Goal: Book appointment/travel/reservation

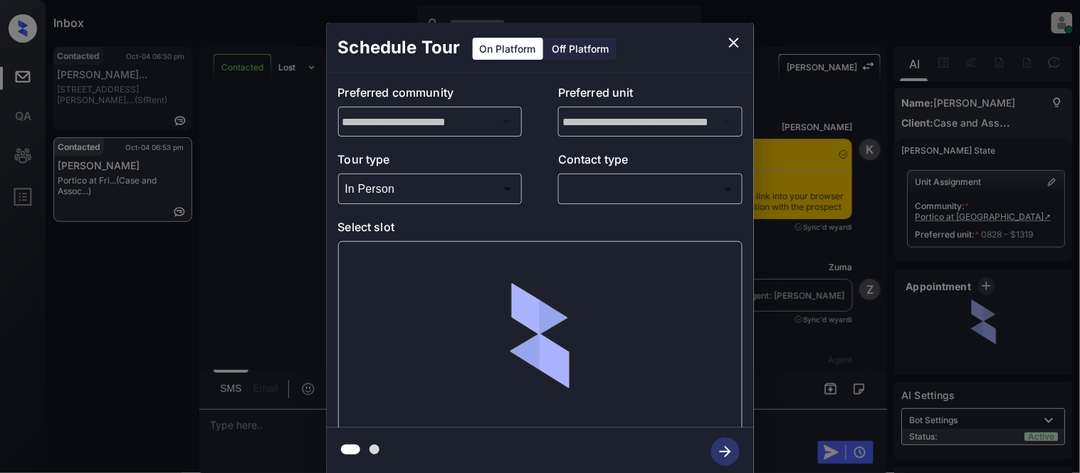
scroll to position [2304, 0]
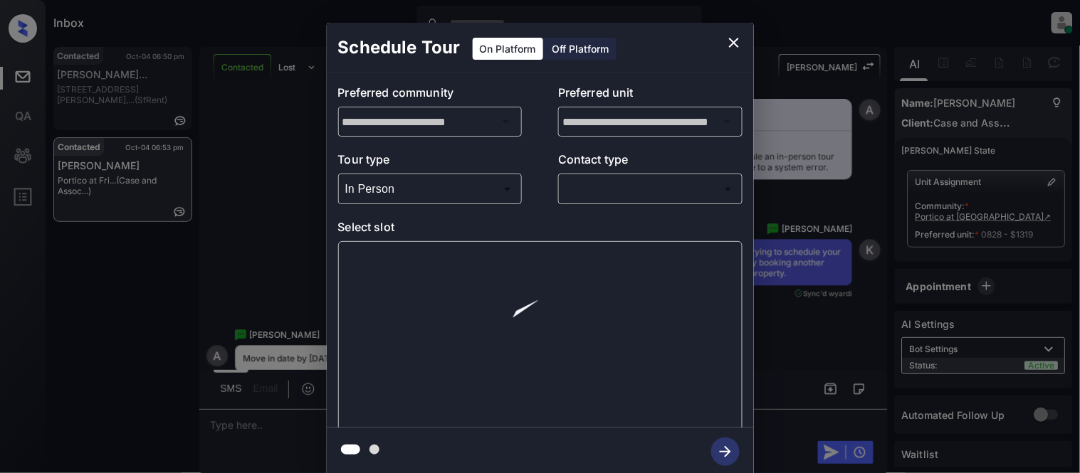
click at [595, 191] on body "Inbox Kristina Cataag Online Set yourself offline Set yourself on break Profile…" at bounding box center [540, 236] width 1080 height 473
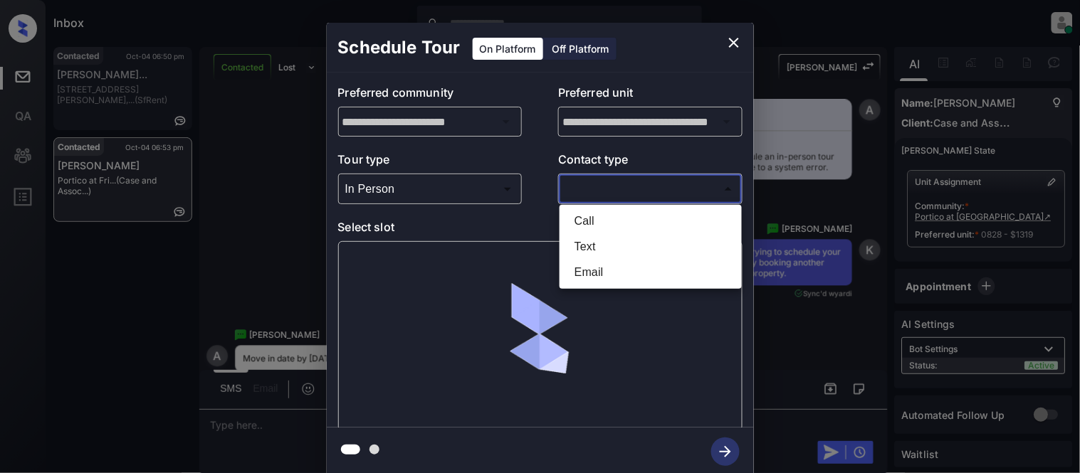
click at [584, 241] on li "Text" at bounding box center [650, 247] width 175 height 26
type input "****"
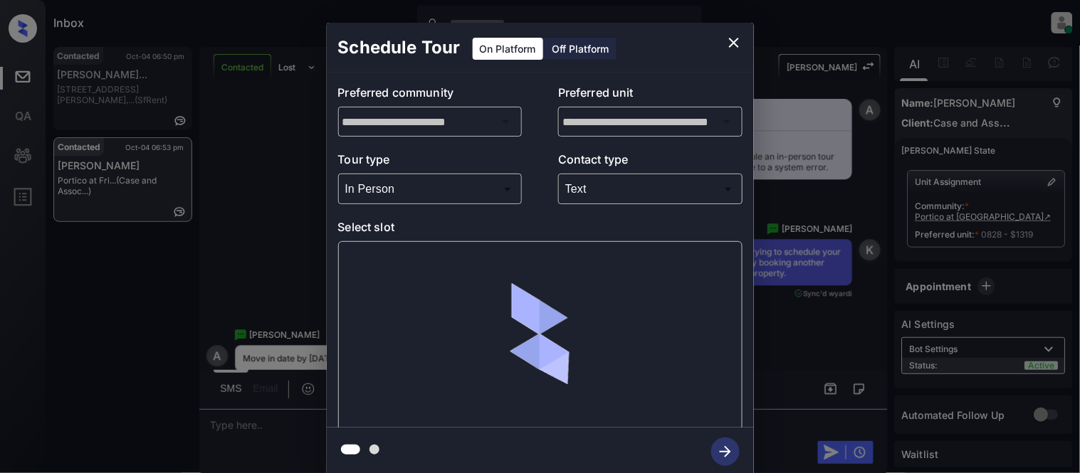
click at [404, 264] on div at bounding box center [540, 336] width 404 height 190
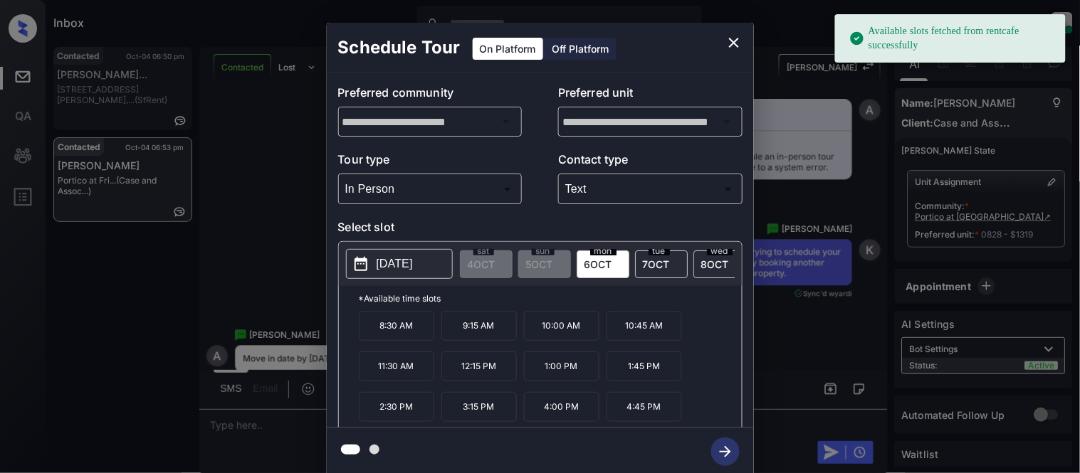
click at [404, 264] on p "[DATE]" at bounding box center [394, 263] width 36 height 17
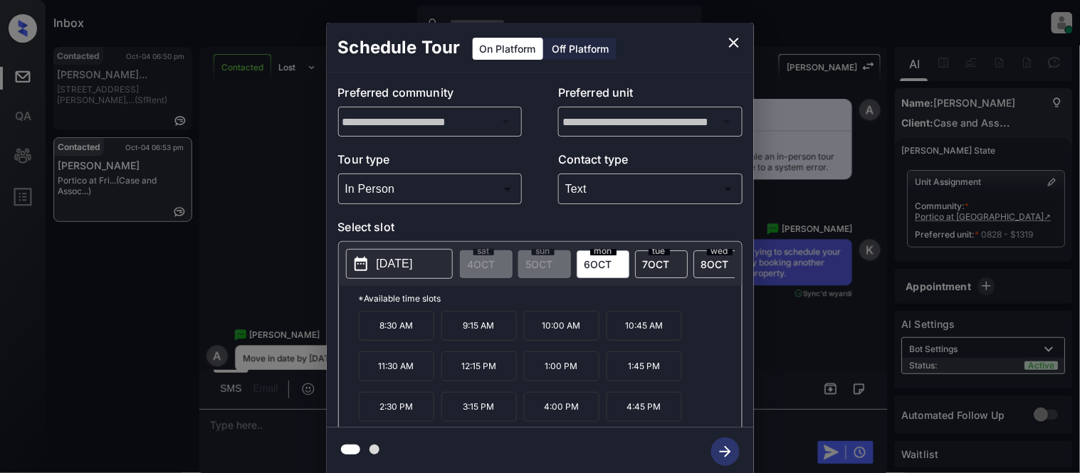
click at [255, 208] on div "**********" at bounding box center [540, 249] width 1080 height 499
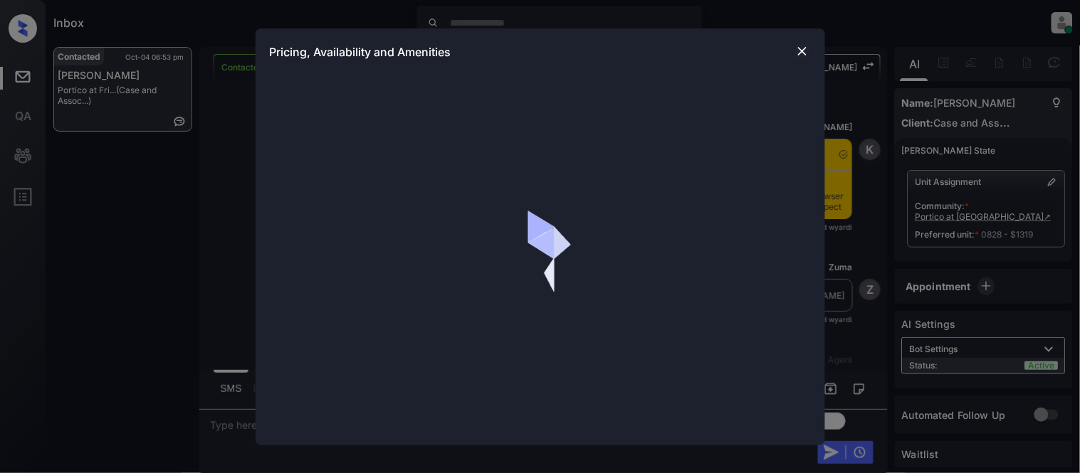
scroll to position [1355, 0]
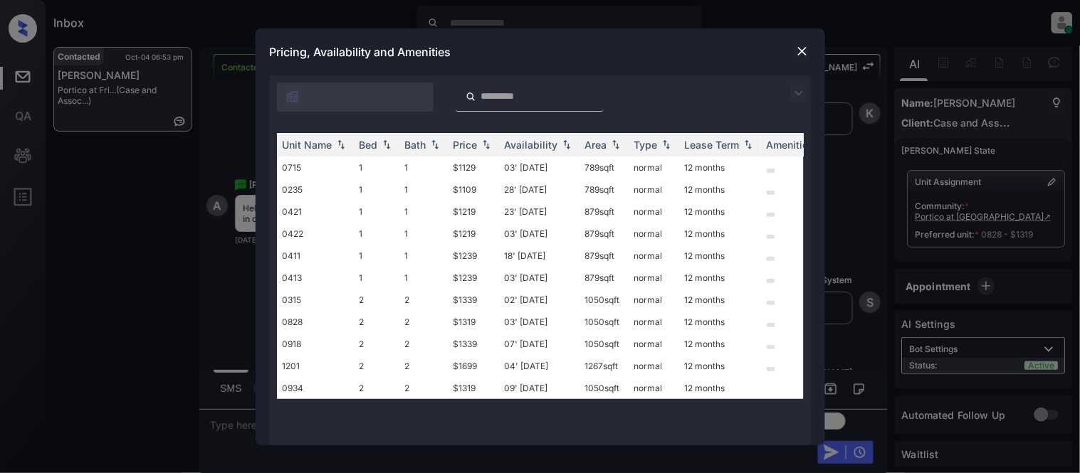
click at [794, 90] on img at bounding box center [798, 93] width 17 height 17
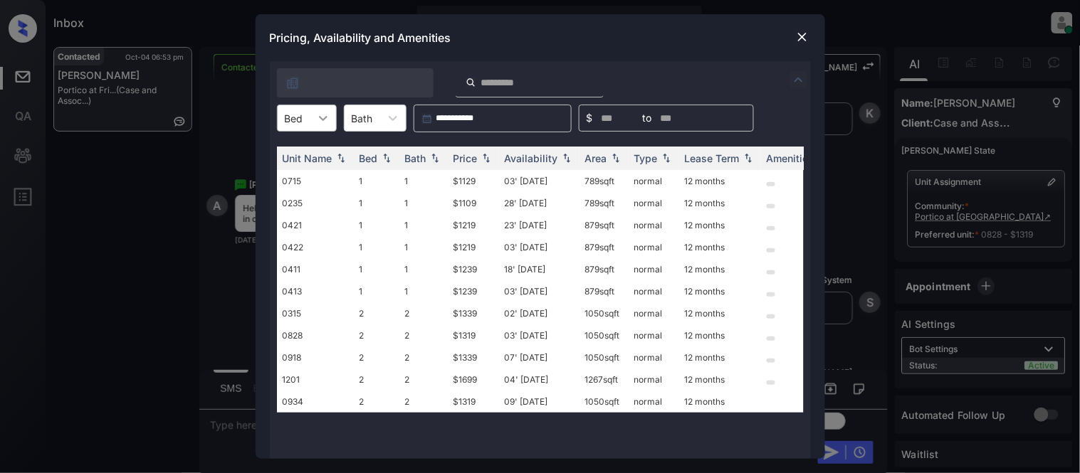
click at [319, 121] on icon at bounding box center [323, 118] width 14 height 14
click at [309, 169] on div "2" at bounding box center [307, 179] width 60 height 26
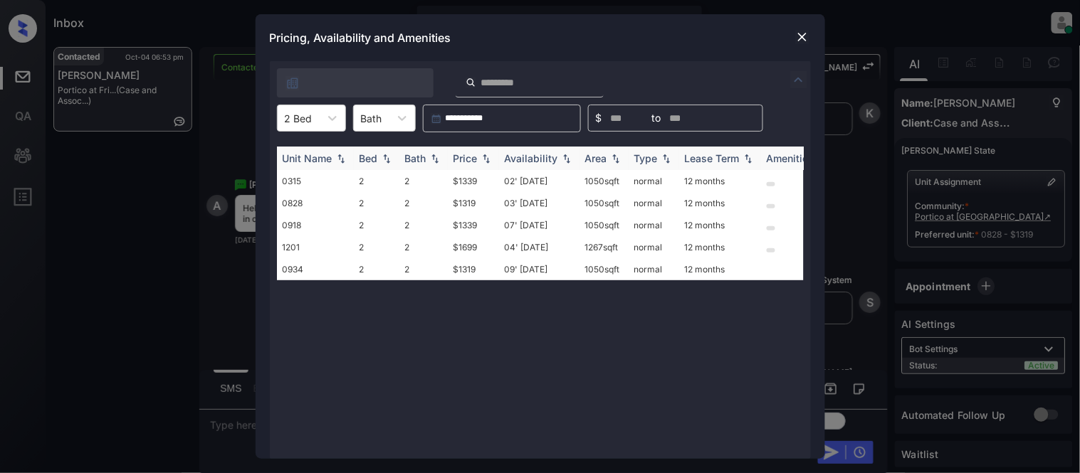
click at [468, 164] on div "Price" at bounding box center [465, 158] width 24 height 12
drag, startPoint x: 449, startPoint y: 178, endPoint x: 475, endPoint y: 178, distance: 26.3
click at [475, 178] on td "$1319" at bounding box center [473, 181] width 51 height 22
copy td "$1319"
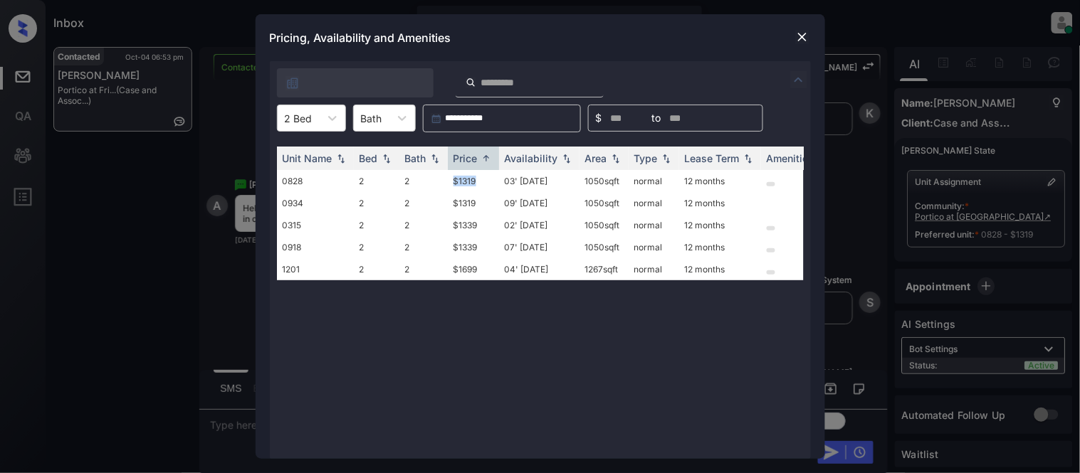
click at [805, 41] on img at bounding box center [802, 37] width 14 height 14
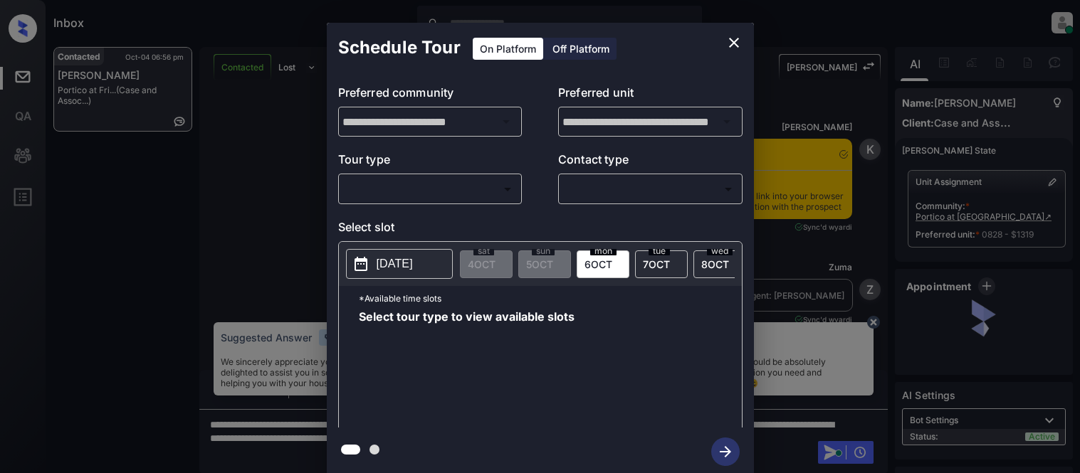
click at [372, 191] on body "Inbox [PERSON_NAME] Cataag Online Set yourself offline Set yourself on break Pr…" at bounding box center [540, 236] width 1080 height 473
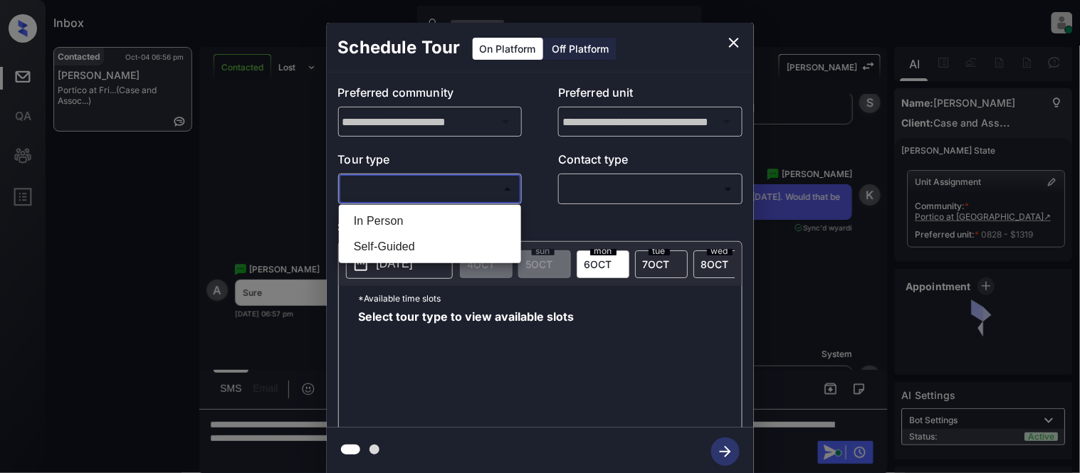
click at [463, 216] on li "In Person" at bounding box center [429, 222] width 175 height 26
type input "********"
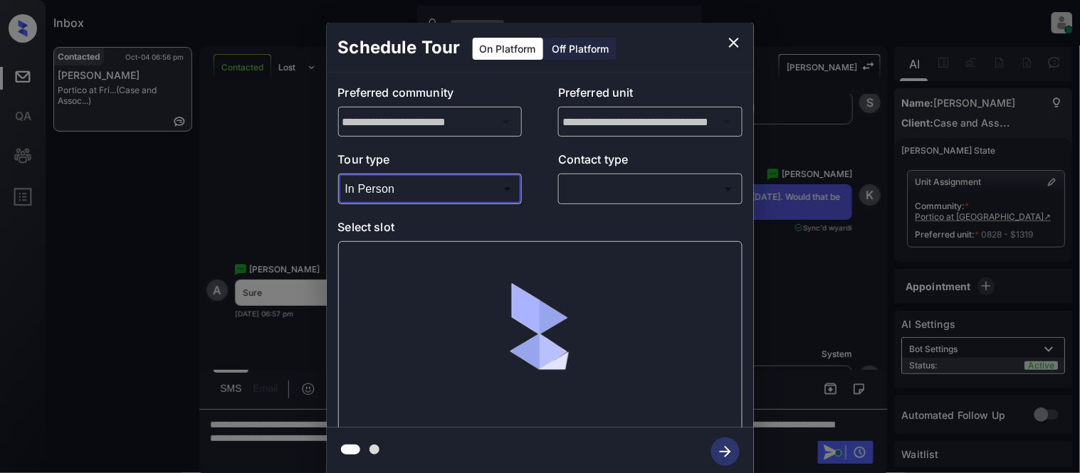
click at [599, 187] on body "Inbox [PERSON_NAME] Cataag Online Set yourself offline Set yourself on break Pr…" at bounding box center [540, 236] width 1080 height 473
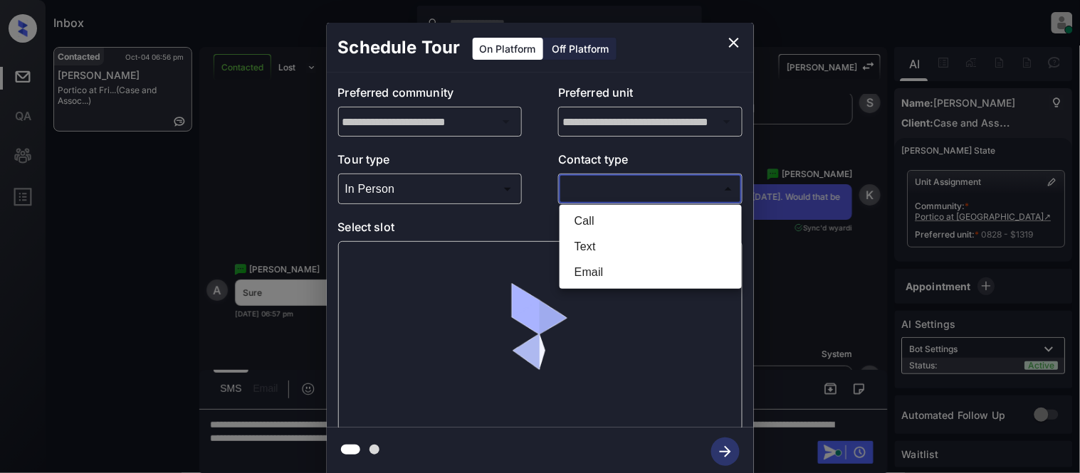
click at [588, 254] on li "Text" at bounding box center [650, 247] width 175 height 26
type input "****"
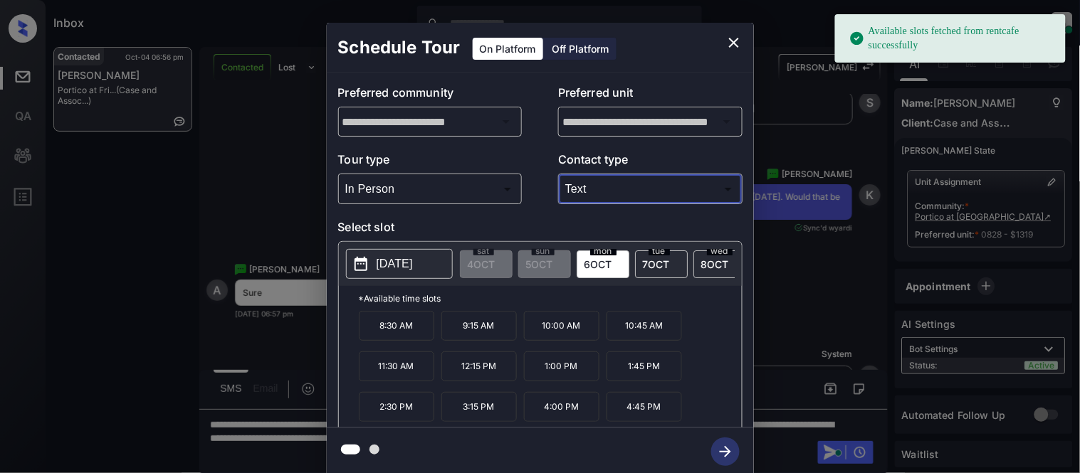
click at [630, 374] on p "1:45 PM" at bounding box center [643, 367] width 75 height 30
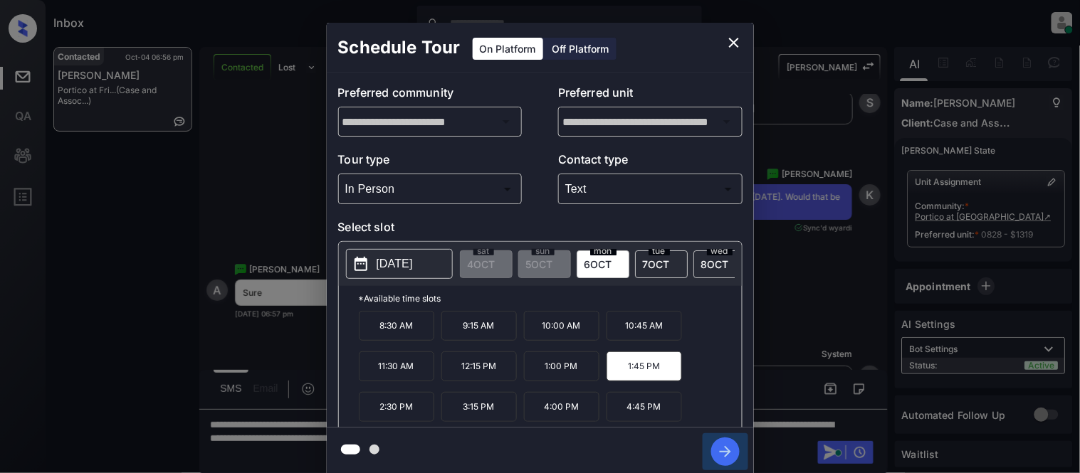
click at [734, 448] on icon "button" at bounding box center [725, 452] width 28 height 28
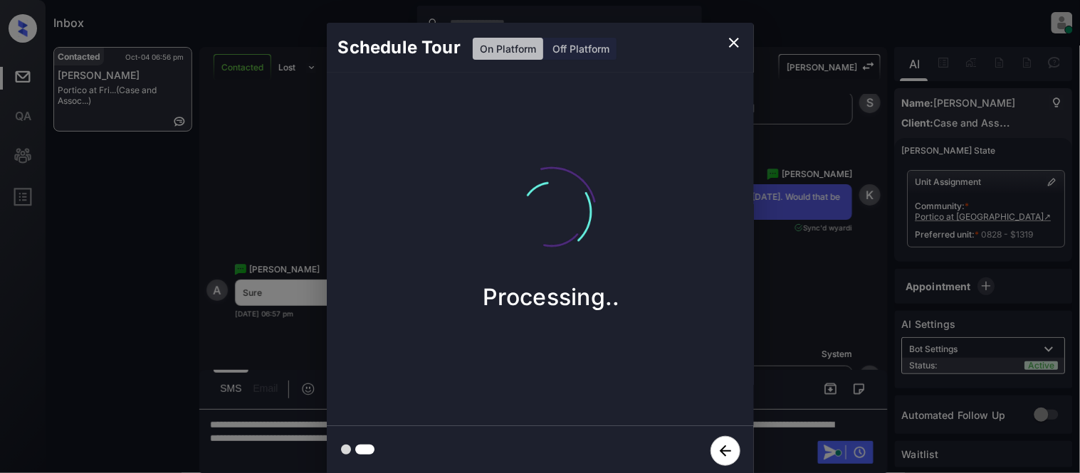
click at [801, 350] on div "Schedule Tour On Platform Off Platform Processing.." at bounding box center [540, 249] width 1080 height 499
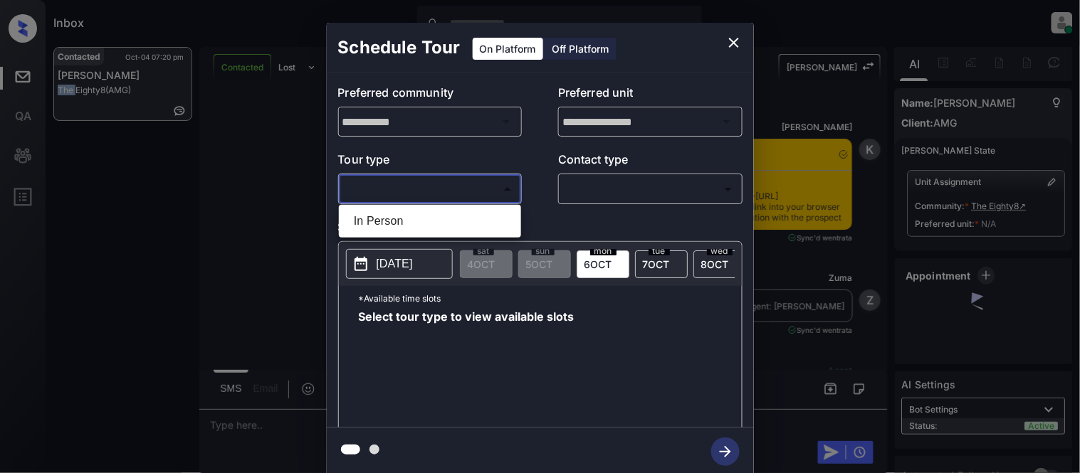
scroll to position [1339, 0]
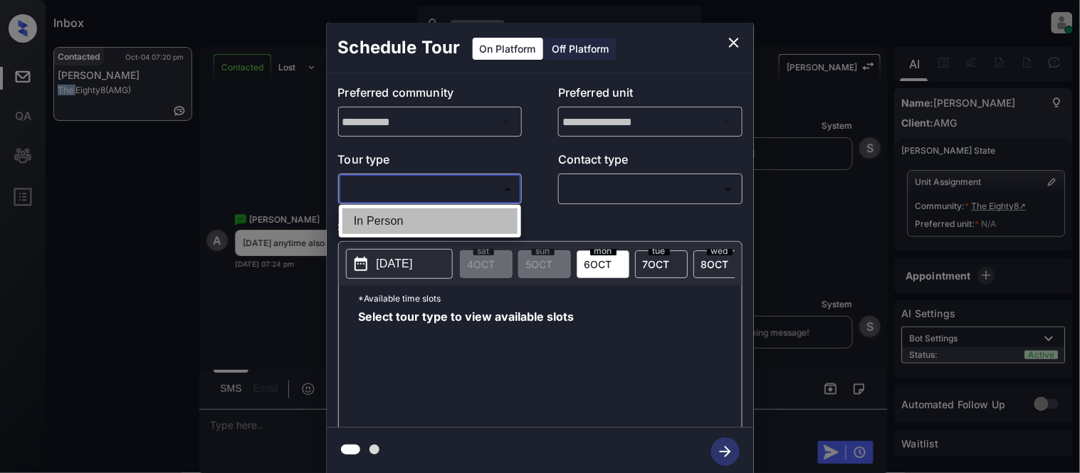
click at [388, 209] on li "In Person" at bounding box center [429, 222] width 175 height 26
type input "********"
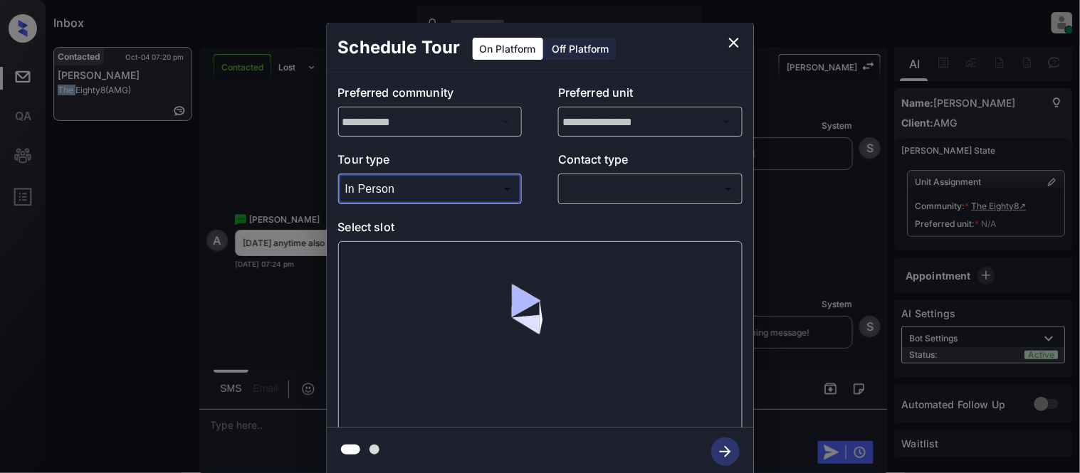
click at [606, 186] on body "Inbox Kristina Cataag Online Set yourself offline Set yourself on break Profile…" at bounding box center [540, 236] width 1080 height 473
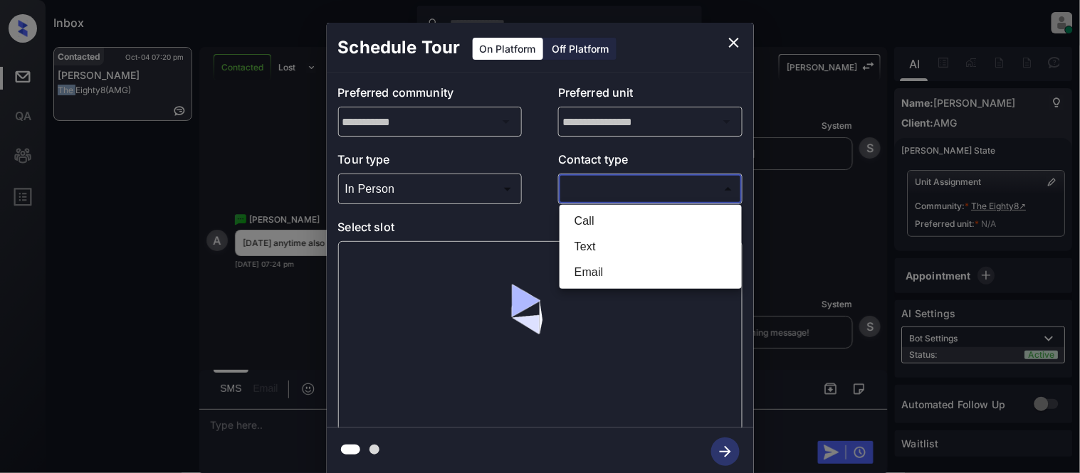
click at [585, 251] on li "Text" at bounding box center [650, 247] width 175 height 26
type input "****"
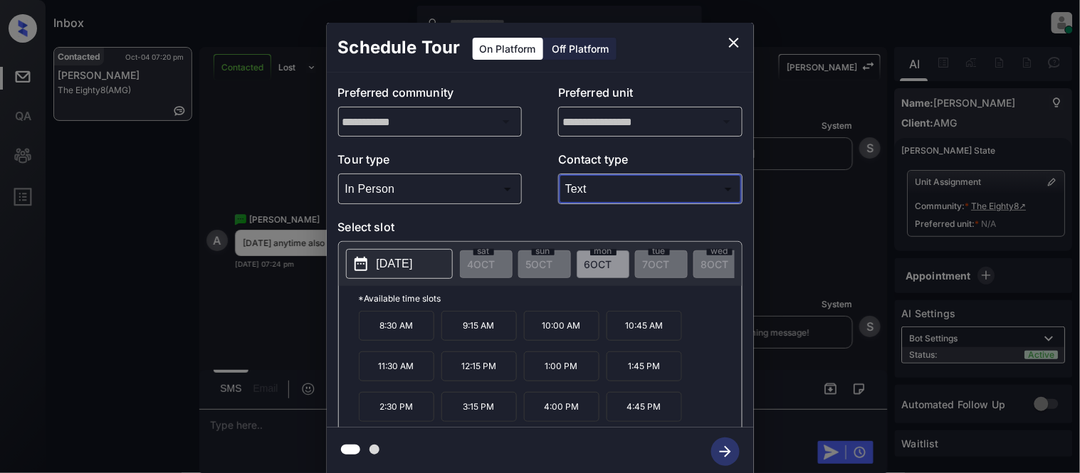
click at [415, 225] on p "Select slot" at bounding box center [540, 229] width 404 height 23
click at [408, 260] on p "[DATE]" at bounding box center [394, 263] width 36 height 17
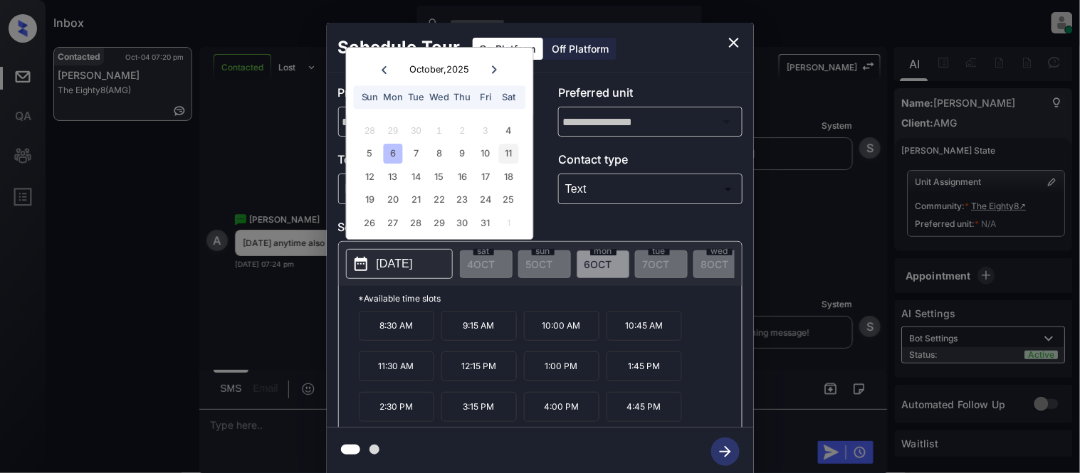
click at [508, 147] on div "11" at bounding box center [508, 153] width 19 height 19
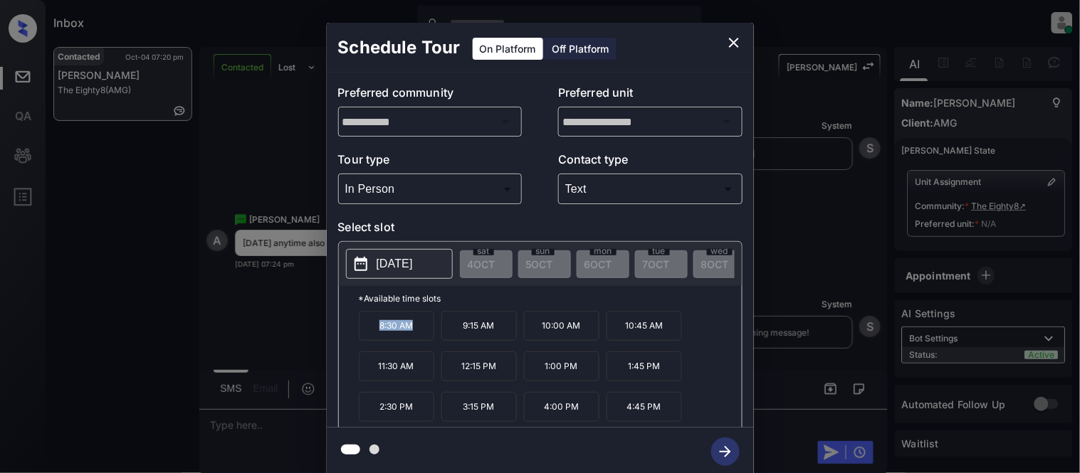
drag, startPoint x: 378, startPoint y: 343, endPoint x: 413, endPoint y: 342, distance: 35.6
click at [413, 341] on p "8:30 AM" at bounding box center [396, 326] width 75 height 30
copy p "8:30 AM"
click at [735, 31] on button "close" at bounding box center [733, 42] width 28 height 28
